Goal: Transaction & Acquisition: Subscribe to service/newsletter

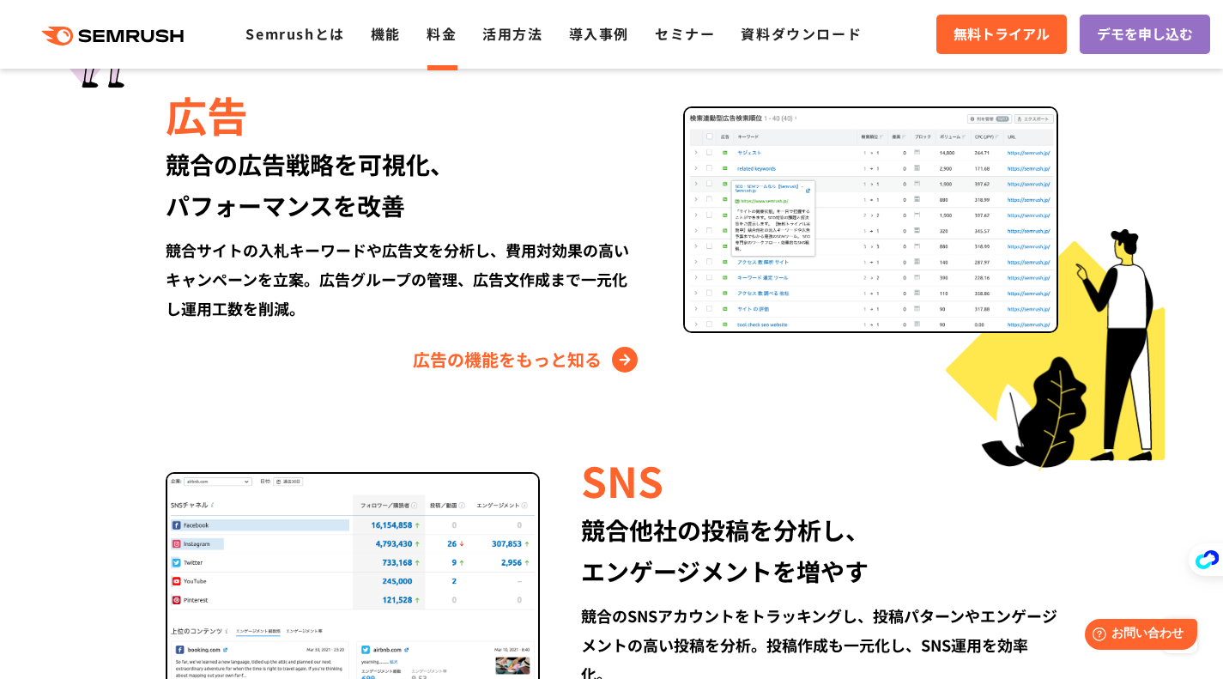
click at [448, 38] on link "料金" at bounding box center [442, 33] width 30 height 21
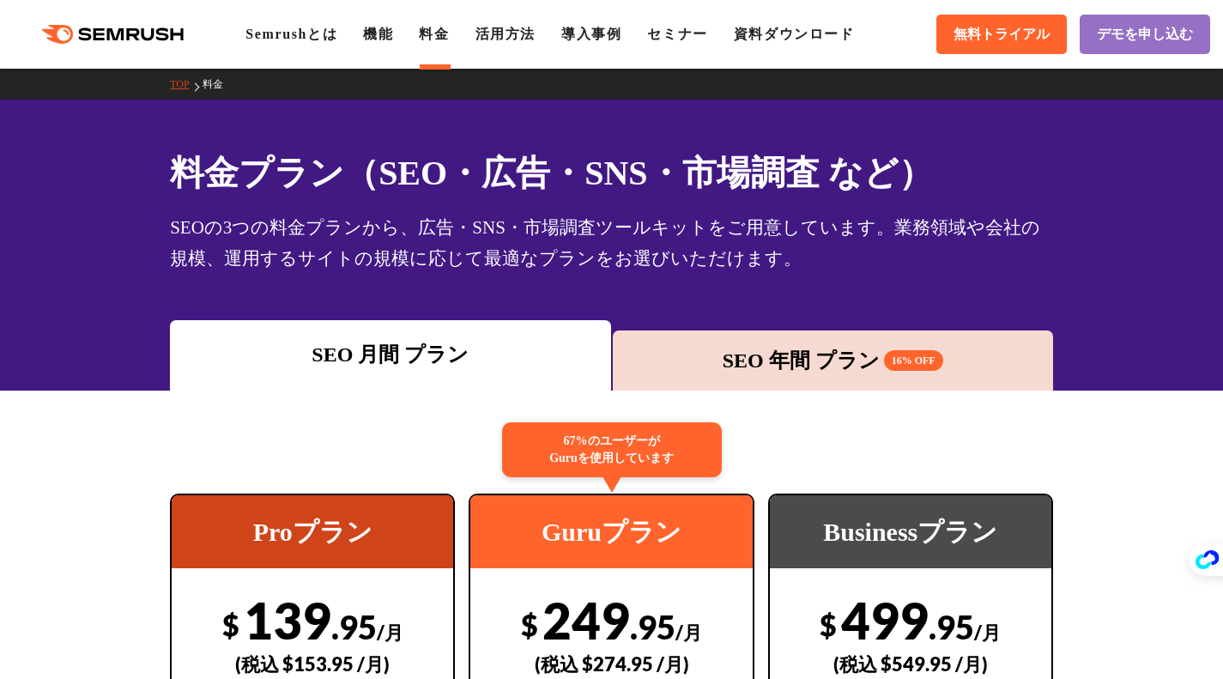
scroll to position [200, 0]
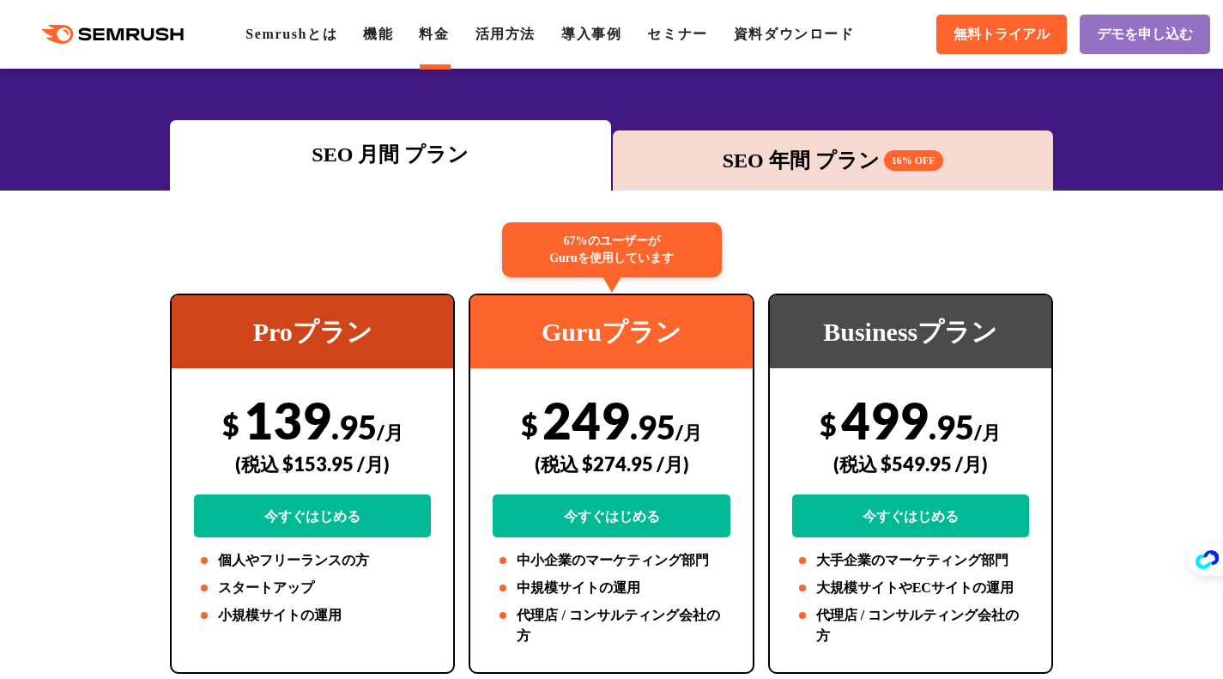
click at [732, 152] on div "SEO 年間 プラン 16% OFF" at bounding box center [833, 160] width 423 height 31
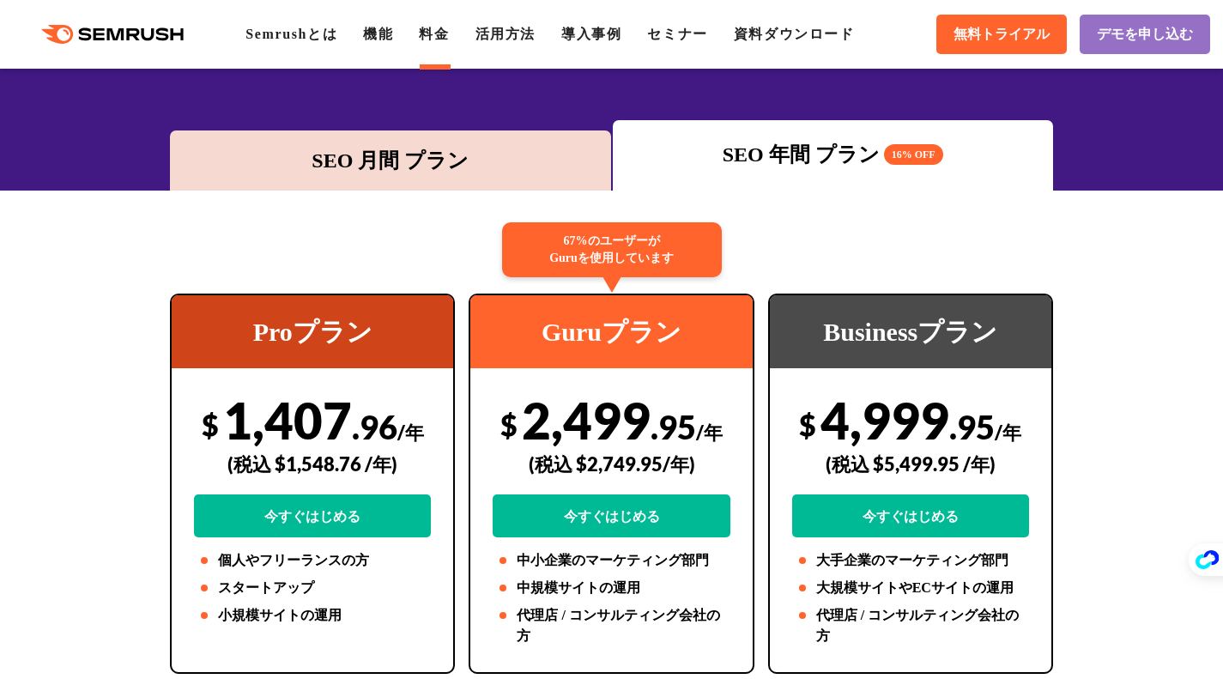
click at [523, 145] on div "SEO 月間 プラン" at bounding box center [390, 160] width 423 height 31
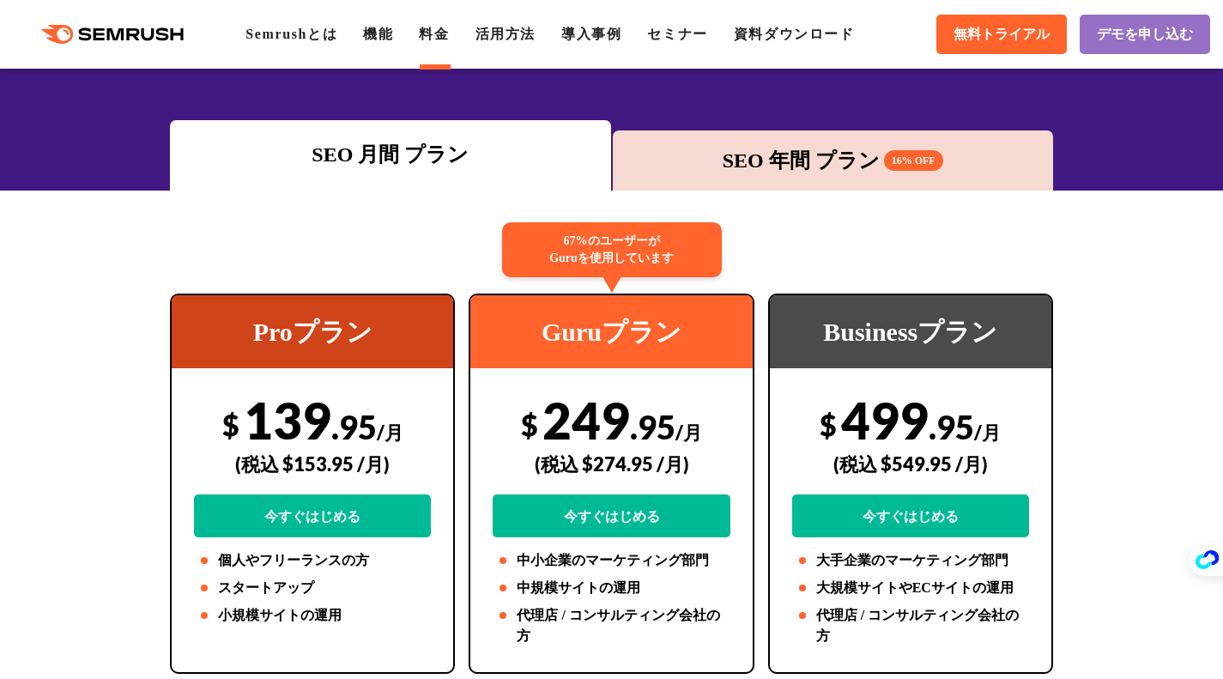
click at [747, 148] on div "SEO 年間 プラン 16% OFF" at bounding box center [833, 160] width 423 height 31
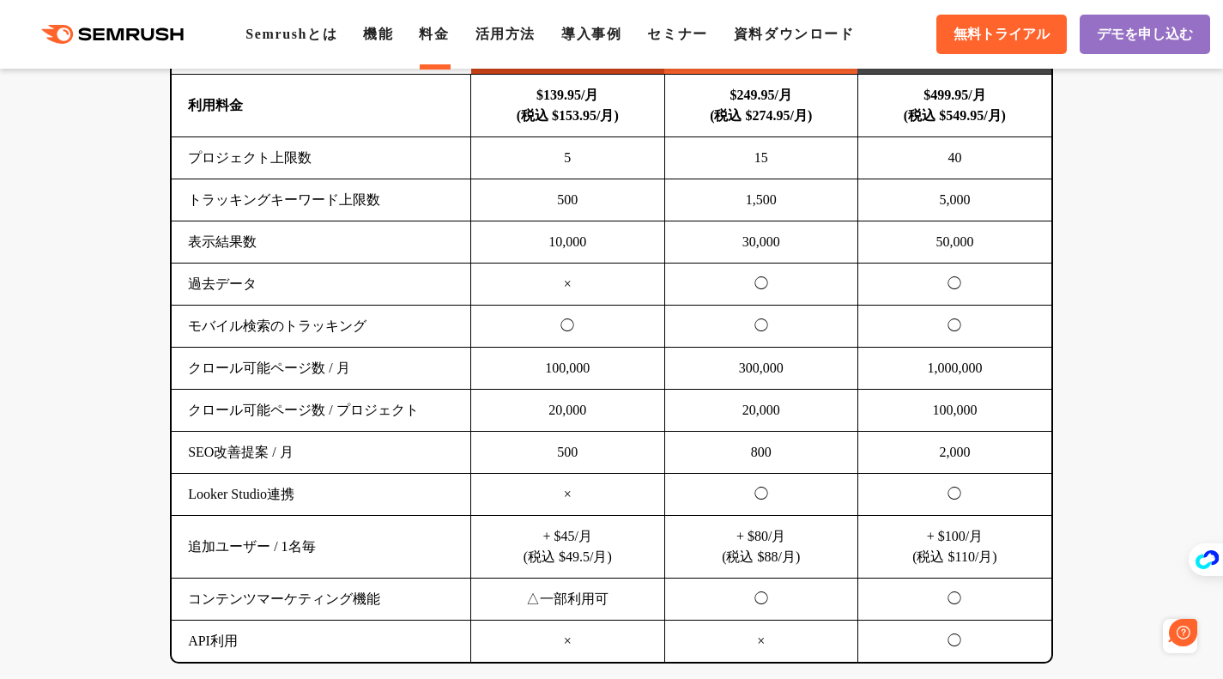
scroll to position [0, 0]
